Goal: Check status: Check status

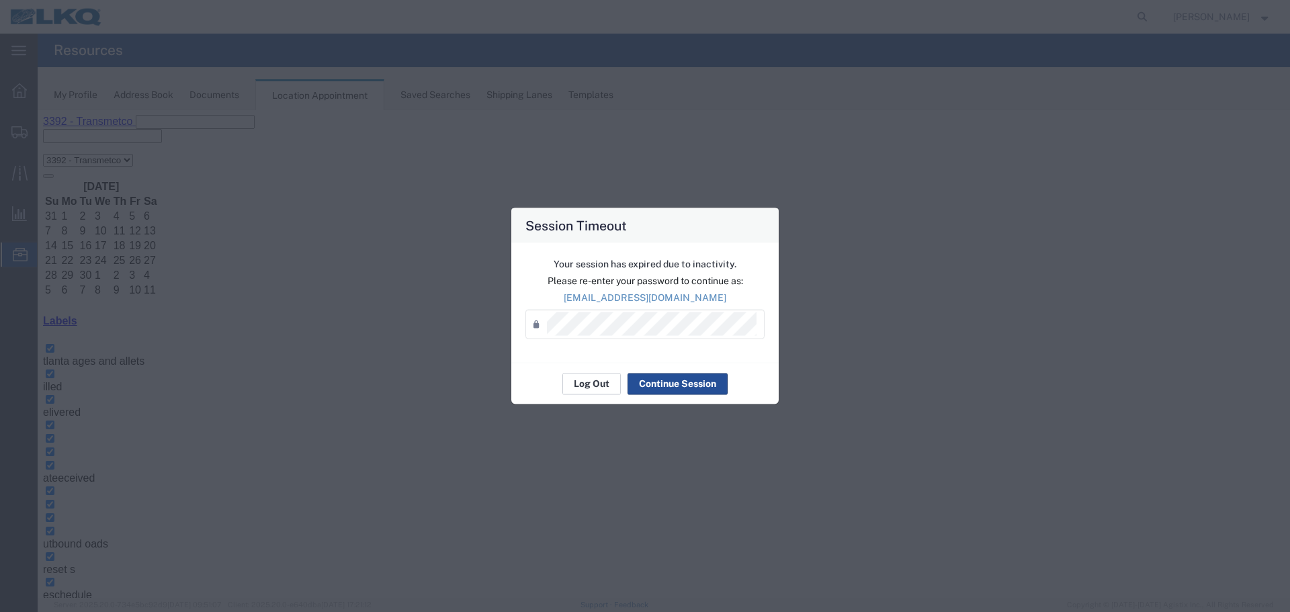
click at [569, 390] on button "Log Out" at bounding box center [591, 384] width 58 height 22
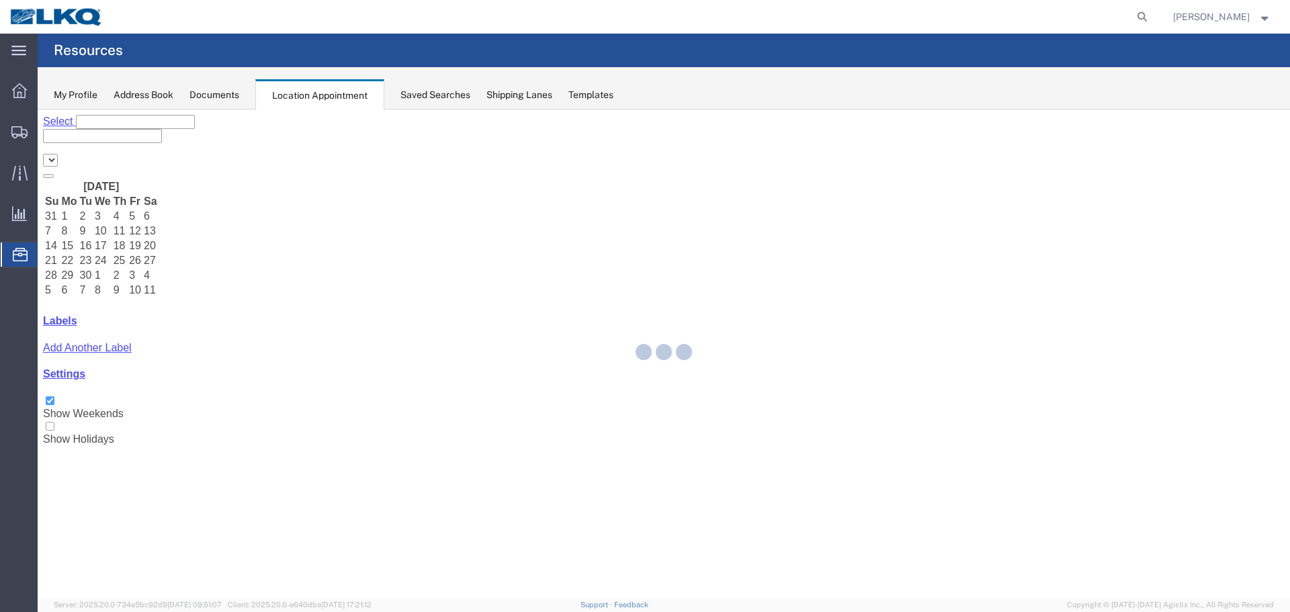
select select "28018"
